Goal: Information Seeking & Learning: Learn about a topic

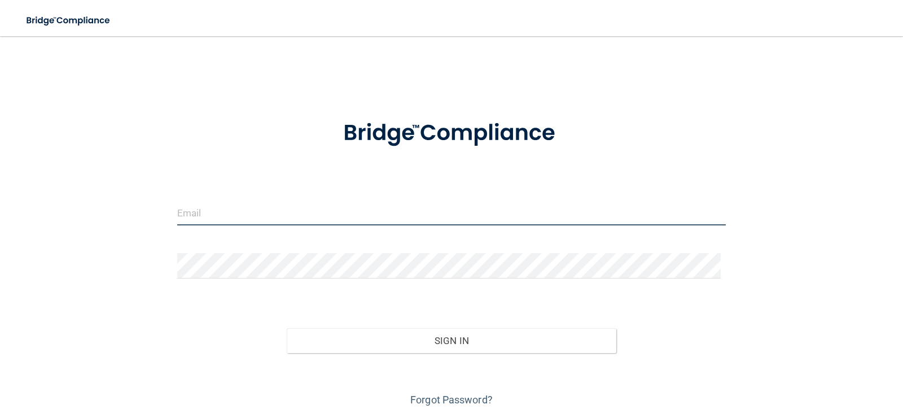
click at [235, 209] on input "email" at bounding box center [451, 212] width 549 height 25
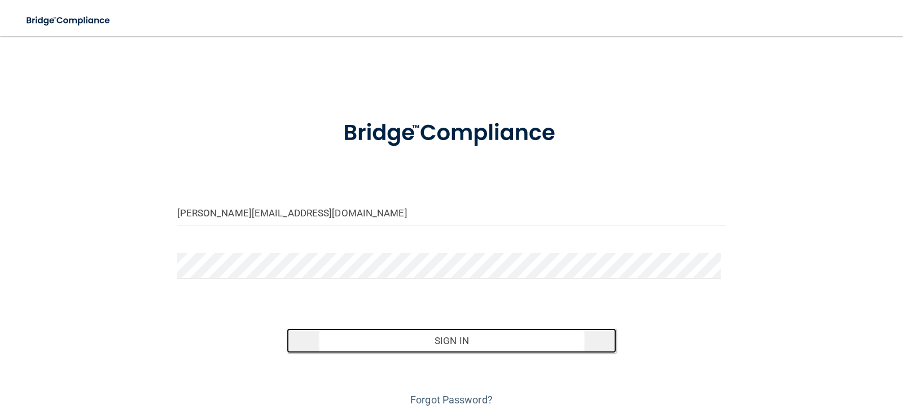
click at [446, 347] on button "Sign In" at bounding box center [452, 340] width 330 height 25
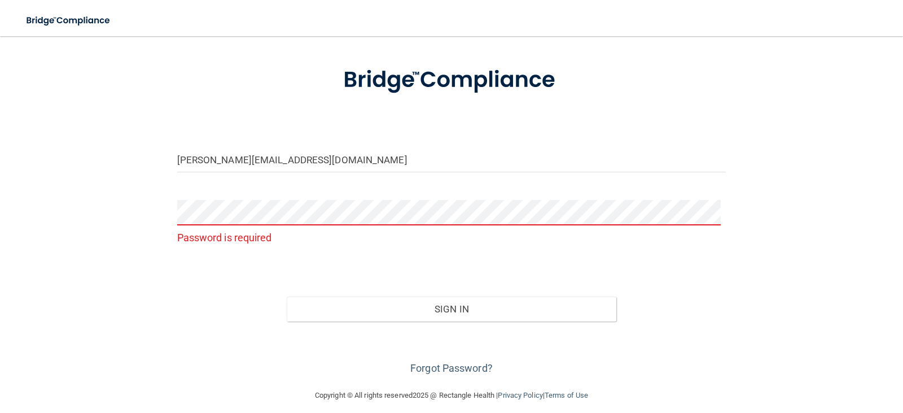
scroll to position [63, 0]
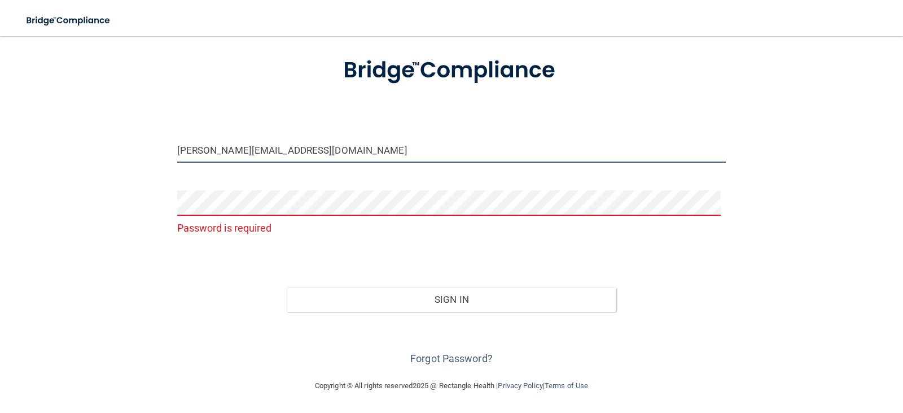
click at [254, 149] on input "heather.westrin@Lansingpediatrics.com" at bounding box center [451, 149] width 549 height 25
click at [376, 146] on input "heather.westrin@lansingpediatrics.com" at bounding box center [451, 149] width 549 height 25
type input "heather.westrin@lansingpediatrics.com"
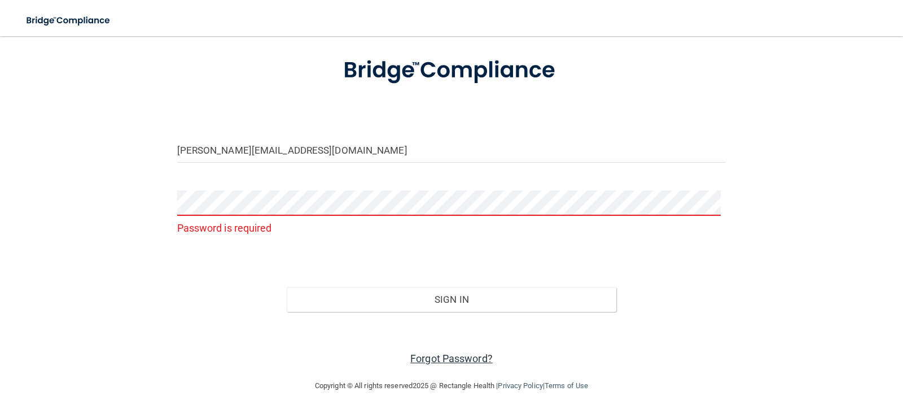
click at [466, 354] on link "Forgot Password?" at bounding box center [451, 358] width 82 height 12
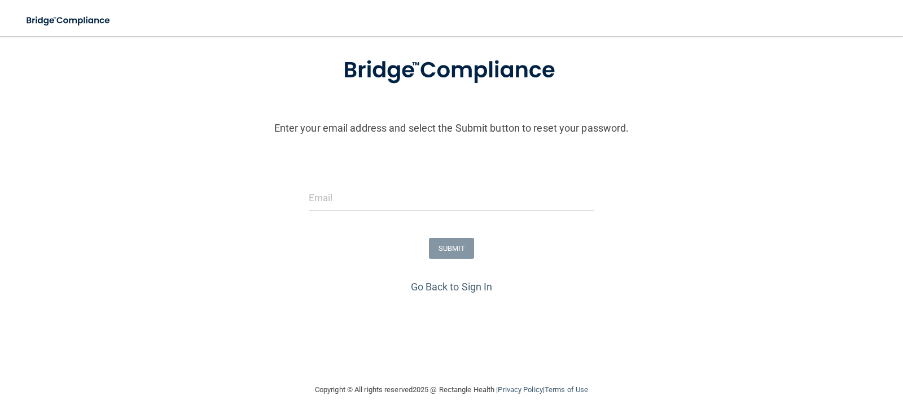
scroll to position [67, 0]
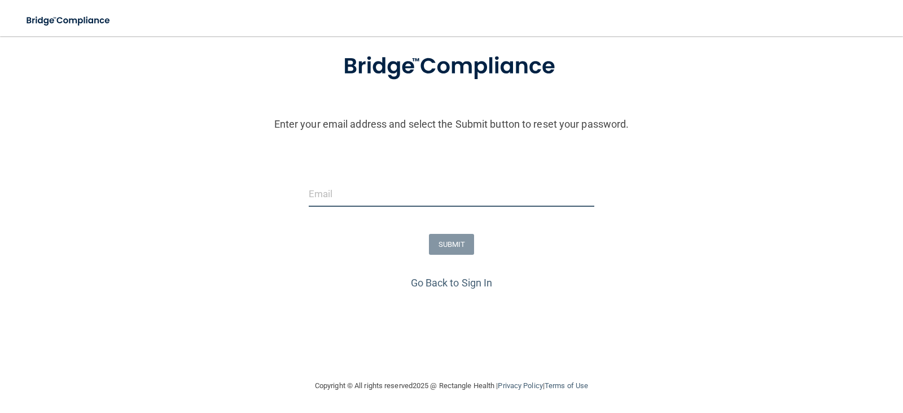
click at [358, 195] on input "email" at bounding box center [452, 193] width 286 height 25
type input "heather.westrin@lansingpediatrics.com"
click at [455, 251] on button "SUBMIT" at bounding box center [452, 244] width 46 height 21
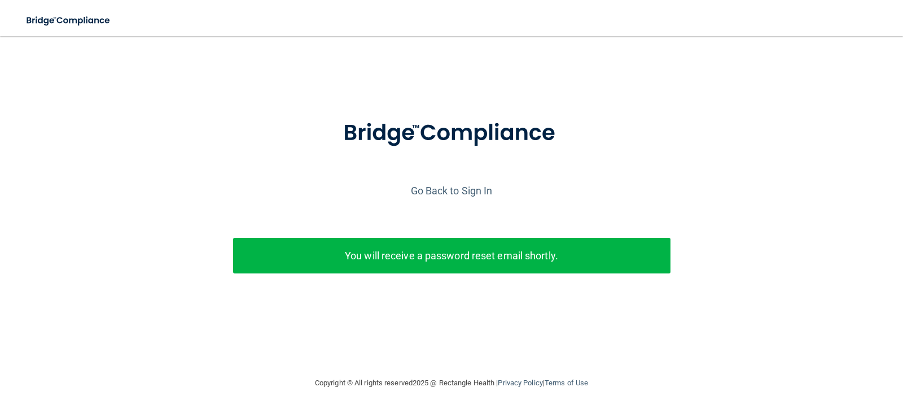
scroll to position [0, 0]
click at [455, 187] on link "Go Back to Sign In" at bounding box center [452, 191] width 82 height 12
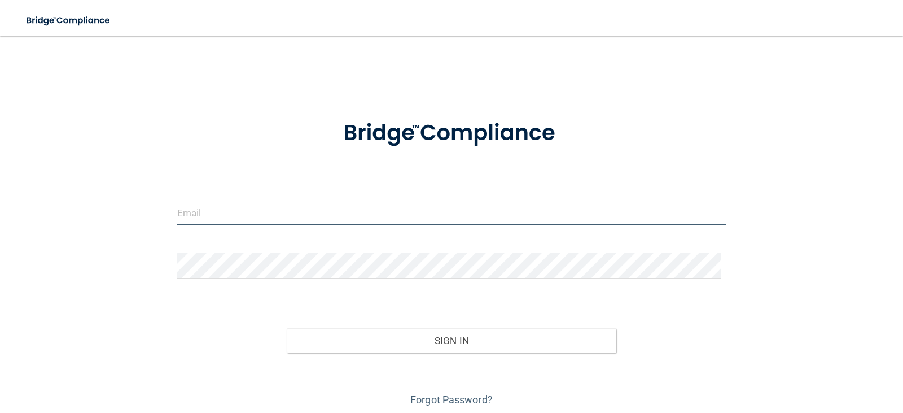
type input "heather.westrin@lansingpediatrics.com"
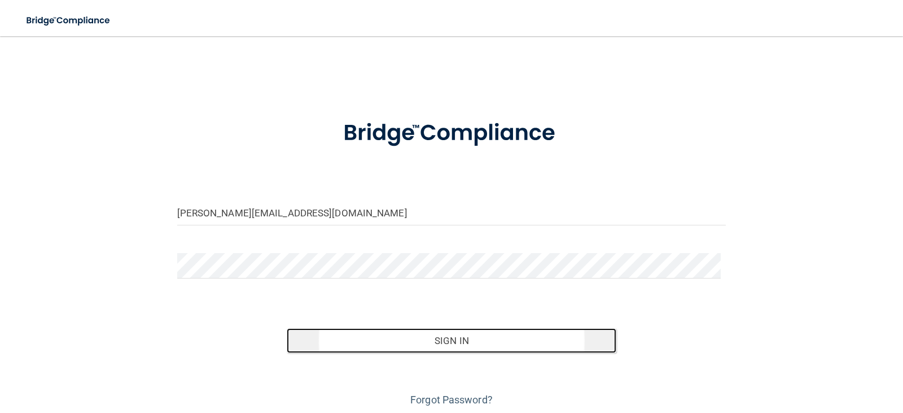
click at [454, 343] on button "Sign In" at bounding box center [452, 340] width 330 height 25
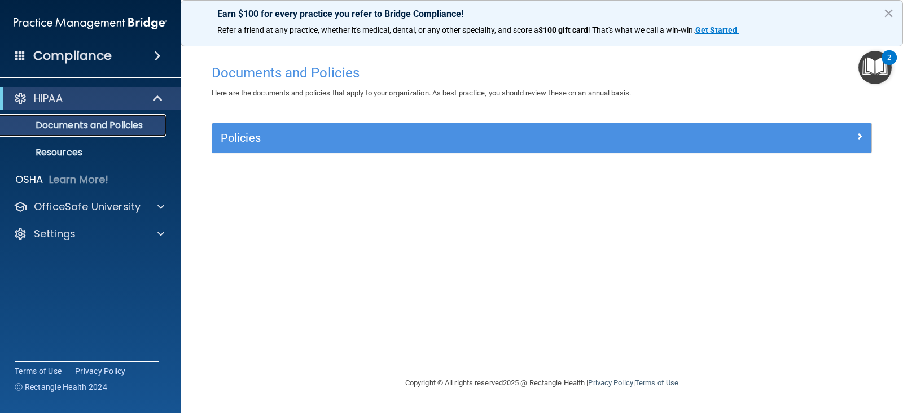
click at [72, 126] on p "Documents and Policies" at bounding box center [84, 125] width 154 height 11
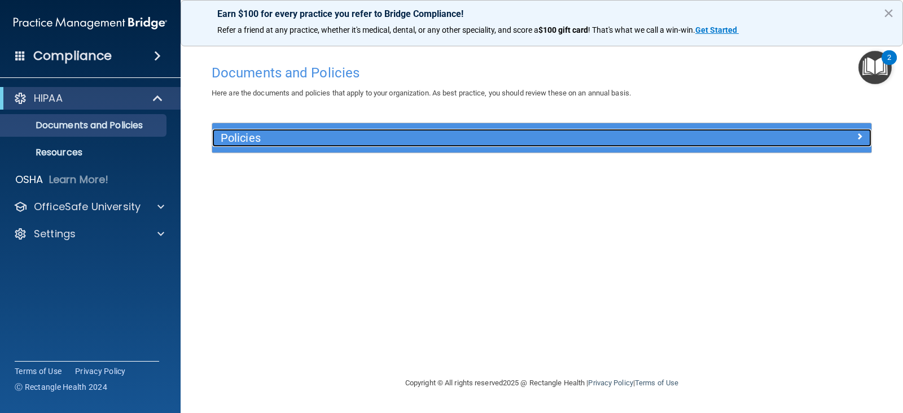
click at [858, 134] on span at bounding box center [859, 136] width 7 height 14
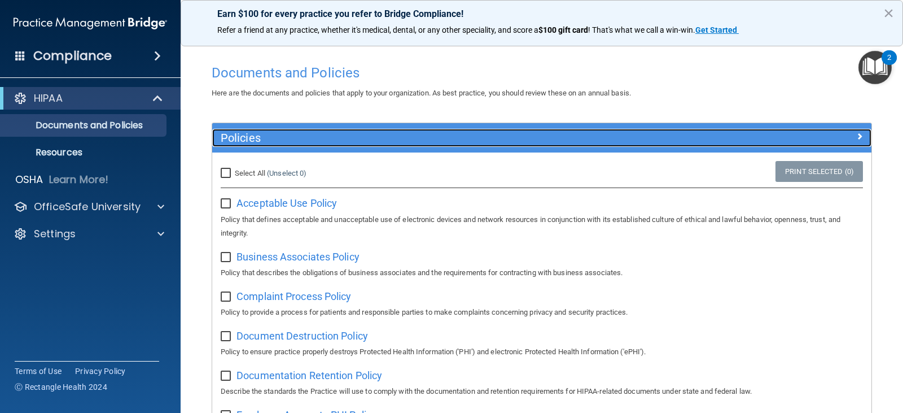
click at [856, 138] on span at bounding box center [859, 136] width 7 height 14
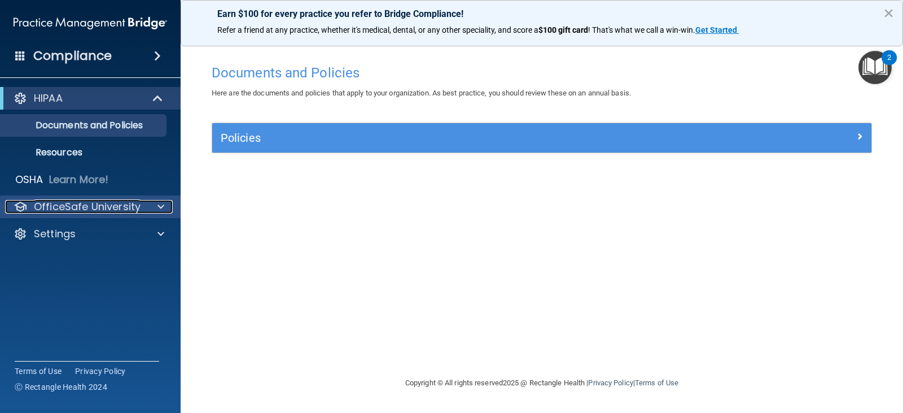
click at [94, 205] on p "OfficeSafe University" at bounding box center [87, 207] width 107 height 14
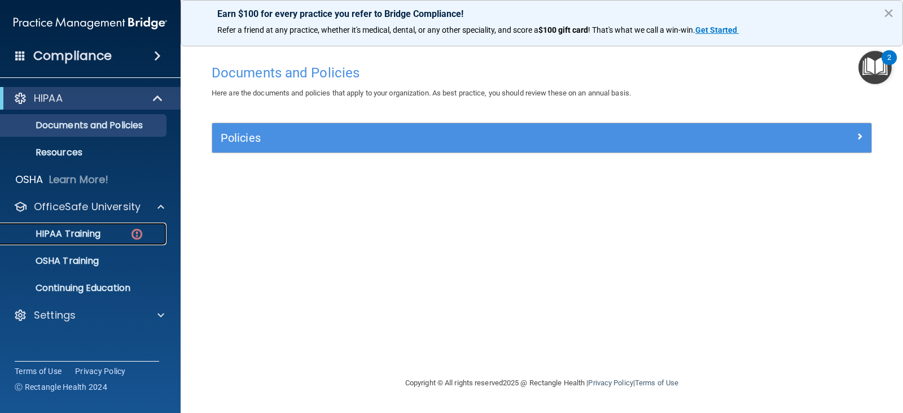
click at [73, 229] on p "HIPAA Training" at bounding box center [53, 233] width 93 height 11
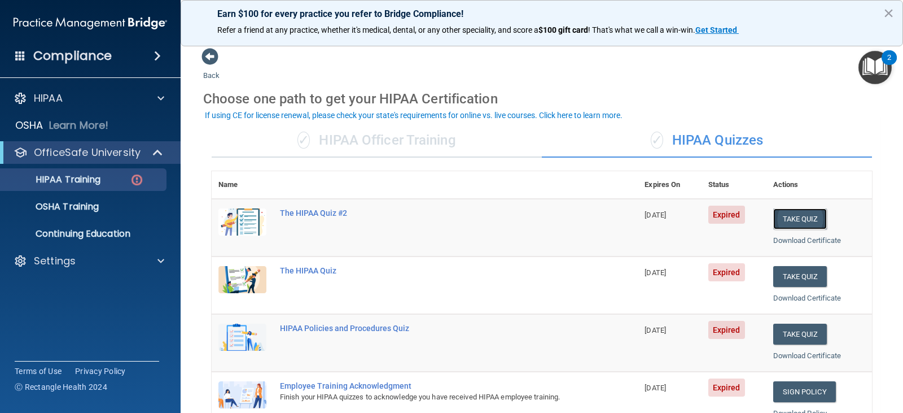
click at [788, 224] on button "Take Quiz" at bounding box center [800, 218] width 54 height 21
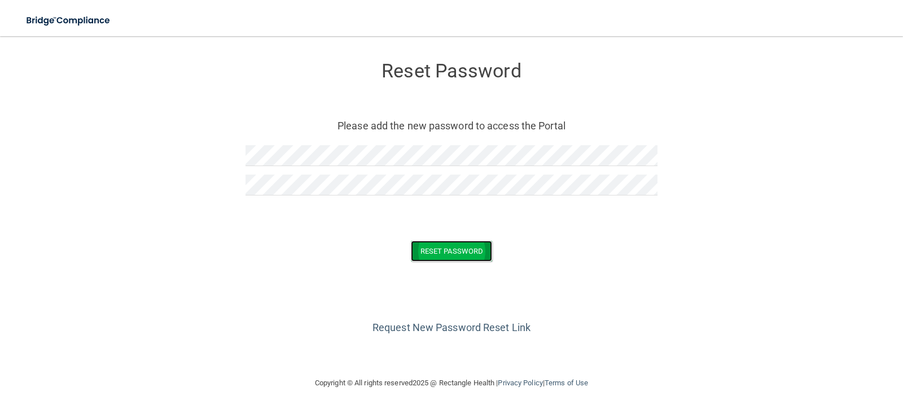
click at [441, 246] on button "Reset Password" at bounding box center [451, 250] width 81 height 21
